Goal: Transaction & Acquisition: Purchase product/service

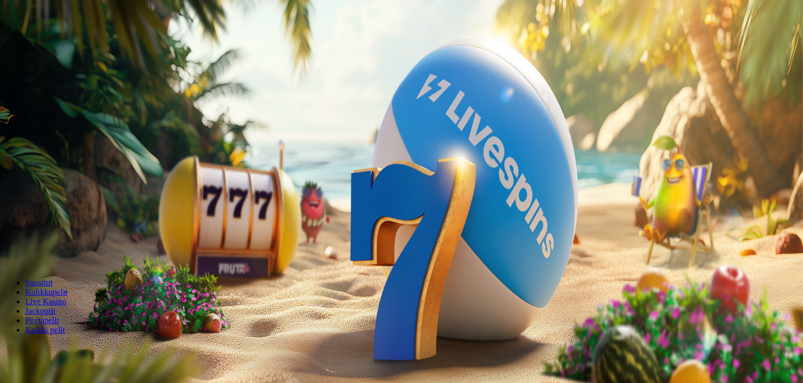
click at [8, 247] on span "minus icon" at bounding box center [8, 247] width 0 height 0
type input "**"
click at [55, 251] on span "Talleta ja pelaa" at bounding box center [31, 255] width 47 height 8
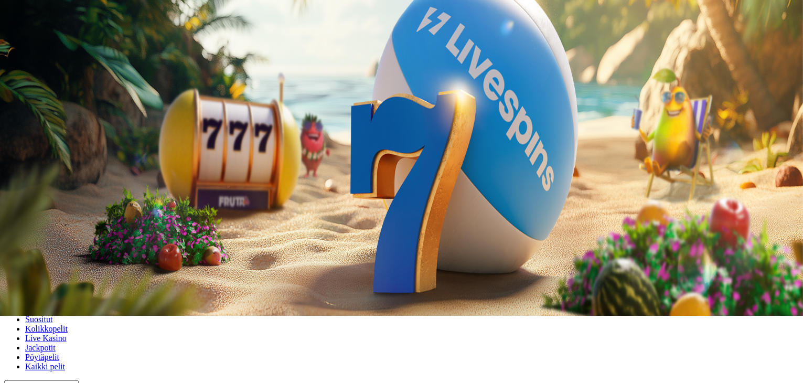
scroll to position [78, 0]
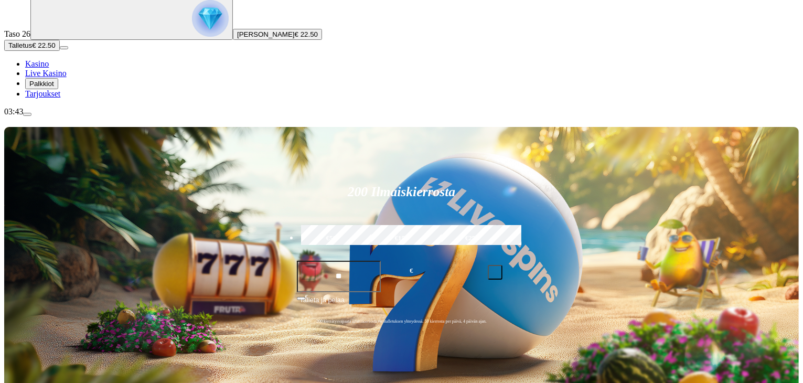
scroll to position [118, 0]
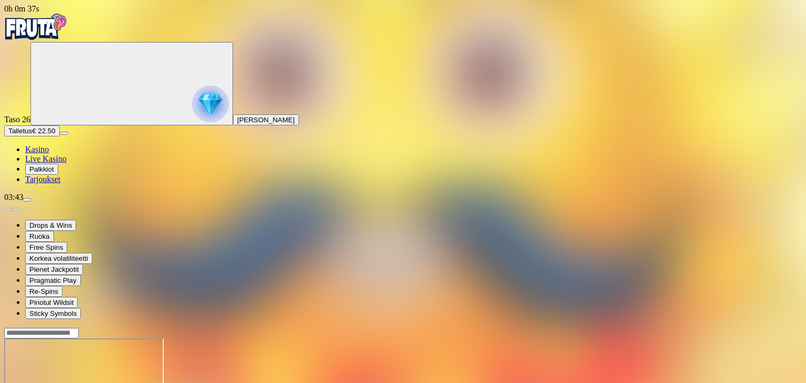
click at [49, 154] on span "Kasino" at bounding box center [37, 149] width 24 height 9
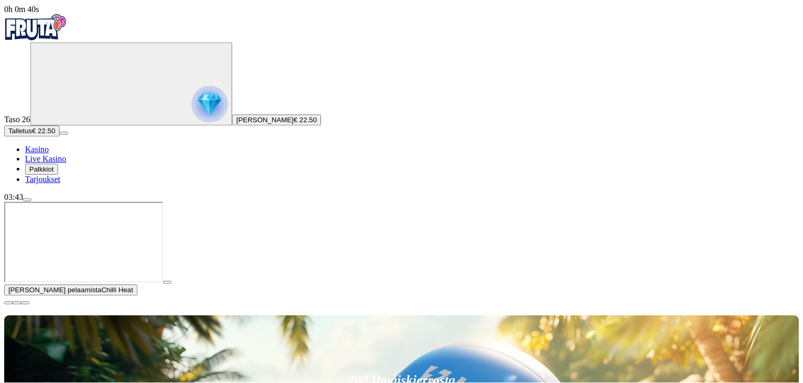
scroll to position [80, 0]
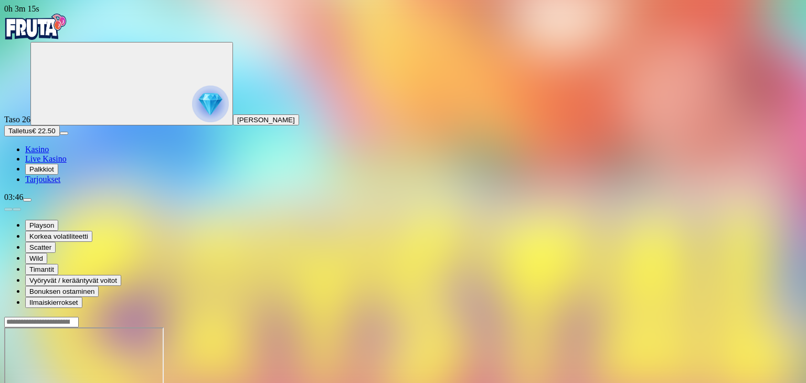
click at [49, 154] on span "Kasino" at bounding box center [37, 149] width 24 height 9
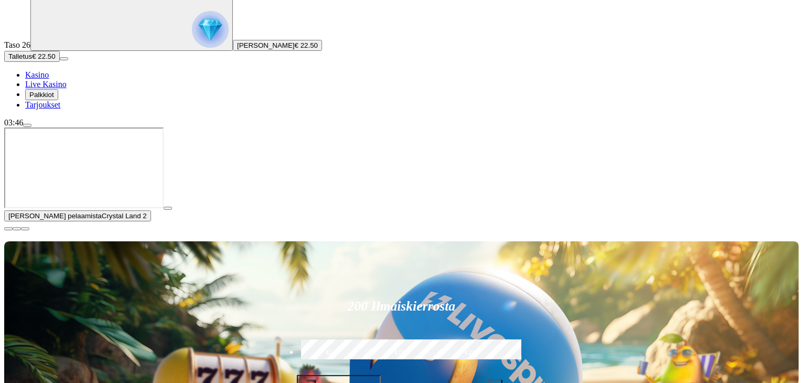
scroll to position [80, 0]
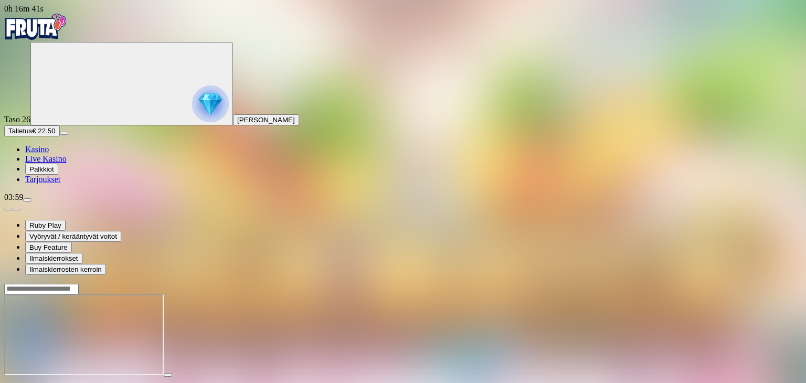
click at [54, 173] on span "Palkkiot" at bounding box center [41, 169] width 25 height 8
